Goal: Task Accomplishment & Management: Manage account settings

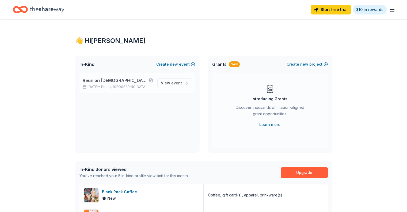
click at [130, 80] on span "Reunion [DEMOGRAPHIC_DATA] Children's and Student Ministry Pie and Silent Aucti…" at bounding box center [116, 80] width 66 height 6
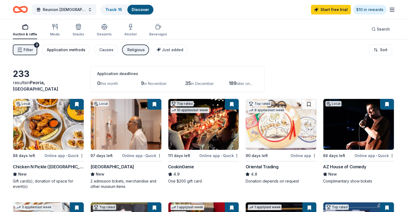
drag, startPoint x: 40, startPoint y: 51, endPoint x: 58, endPoint y: 54, distance: 17.9
click at [58, 54] on div "Filter 3 Application methods Causes Religious Just added" at bounding box center [100, 49] width 175 height 11
click at [121, 10] on link "Track · 15" at bounding box center [114, 9] width 17 height 5
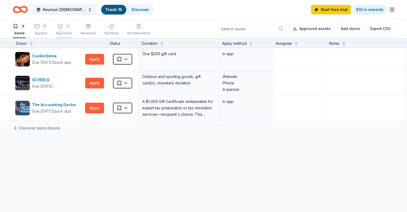
click at [72, 32] on div "Approved" at bounding box center [64, 33] width 16 height 4
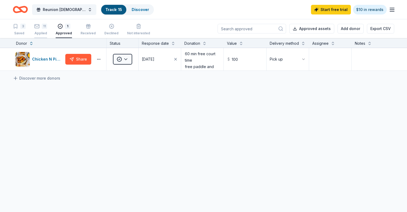
click at [47, 33] on div "Applied" at bounding box center [40, 33] width 13 height 4
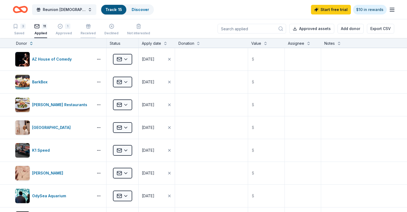
click at [95, 29] on div "Received" at bounding box center [88, 30] width 15 height 12
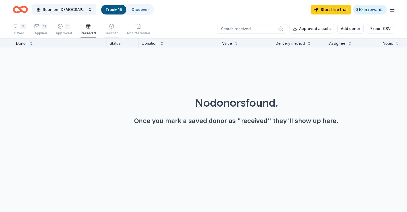
click at [119, 32] on div "Declined" at bounding box center [111, 33] width 14 height 4
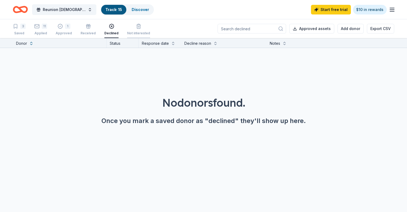
click at [147, 32] on div "Not interested" at bounding box center [138, 33] width 23 height 4
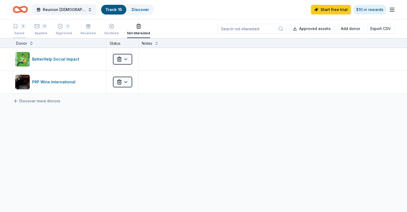
click at [26, 33] on div "Saved" at bounding box center [19, 33] width 13 height 4
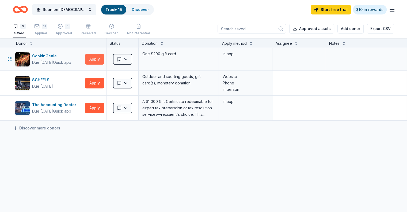
click at [102, 60] on button "Apply" at bounding box center [94, 59] width 19 height 11
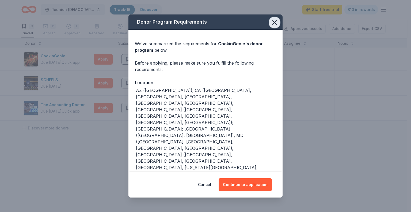
click at [274, 21] on icon "button" at bounding box center [274, 22] width 7 height 7
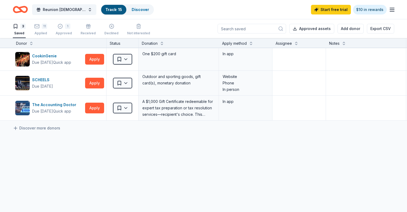
click at [28, 9] on icon "Home" at bounding box center [20, 9] width 15 height 13
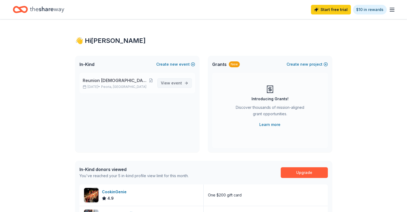
click at [177, 86] on span "View event" at bounding box center [171, 83] width 21 height 6
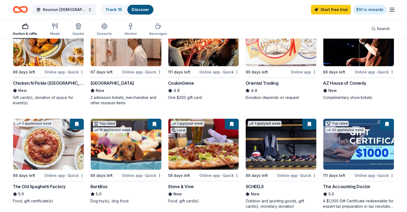
scroll to position [59, 0]
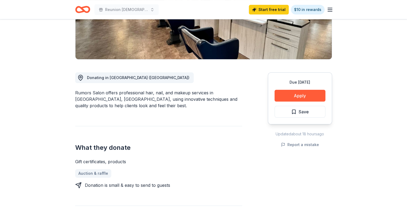
scroll to position [107, 0]
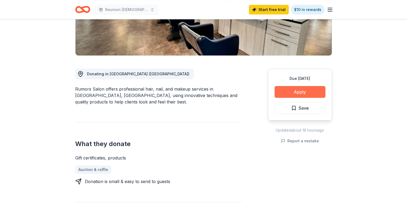
click at [305, 92] on button "Apply" at bounding box center [300, 92] width 51 height 12
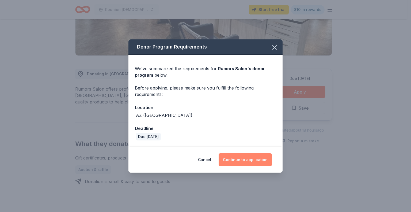
click at [252, 163] on button "Continue to application" at bounding box center [245, 159] width 53 height 13
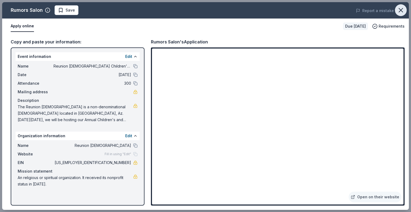
click at [402, 8] on icon "button" at bounding box center [400, 9] width 7 height 7
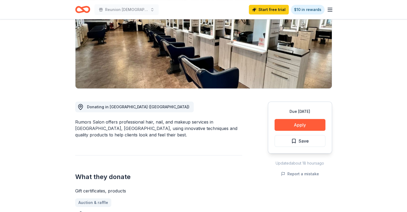
scroll to position [27, 0]
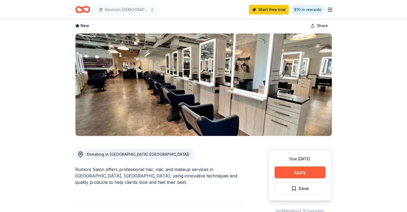
click at [330, 10] on line "button" at bounding box center [330, 10] width 4 height 0
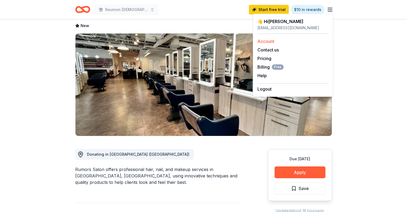
click at [265, 40] on link "Account" at bounding box center [266, 41] width 17 height 5
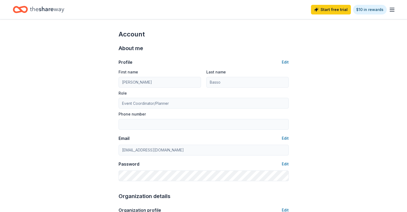
click at [389, 10] on icon "button" at bounding box center [392, 9] width 6 height 6
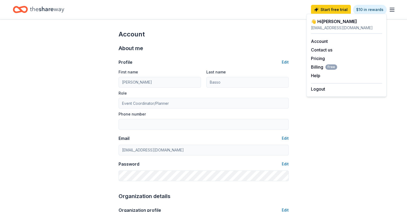
click at [47, 12] on icon "Home" at bounding box center [47, 9] width 34 height 11
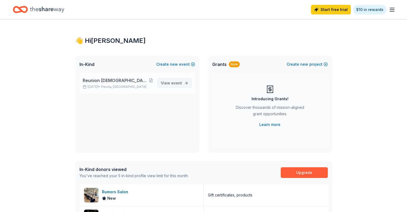
click at [175, 83] on span "event" at bounding box center [176, 83] width 11 height 5
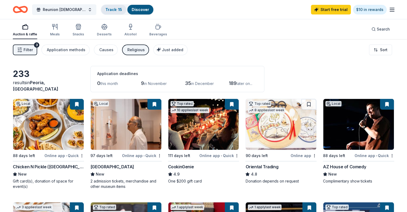
click at [122, 7] on link "Track · 15" at bounding box center [114, 9] width 17 height 5
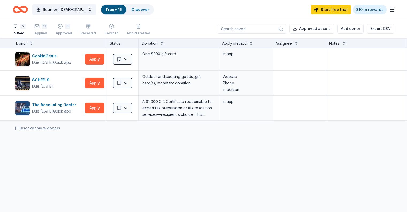
click at [47, 29] on div "11 Applied" at bounding box center [40, 30] width 13 height 12
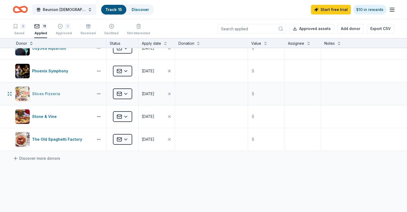
scroll to position [186, 0]
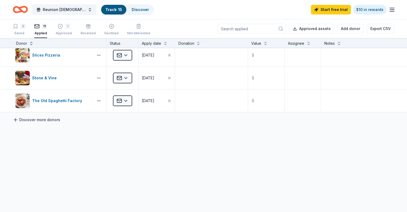
click at [49, 120] on link "Discover more donors" at bounding box center [36, 120] width 47 height 6
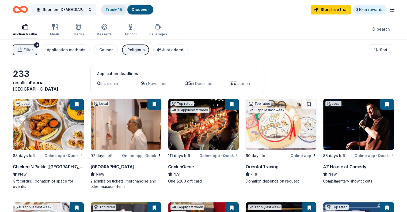
click at [122, 11] on link "Track · 15" at bounding box center [114, 9] width 17 height 5
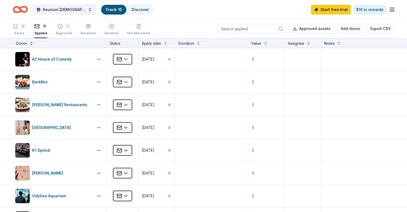
click at [244, 28] on input at bounding box center [252, 29] width 69 height 10
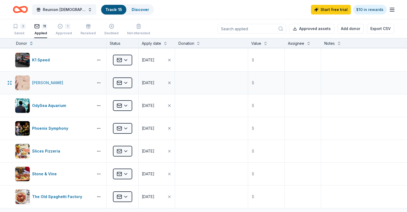
scroll to position [107, 0]
